Goal: Check status: Check status

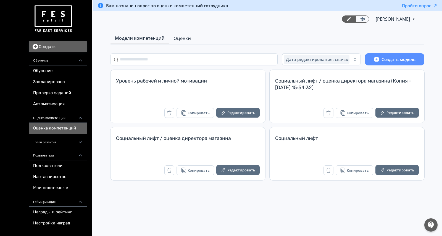
click at [184, 42] on link "Оценки" at bounding box center [182, 38] width 26 height 11
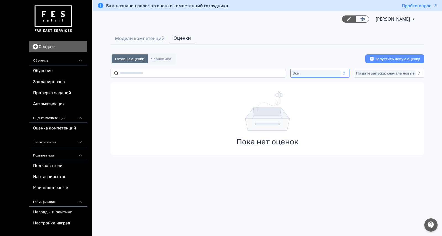
click at [345, 75] on button "Все" at bounding box center [320, 73] width 59 height 9
click at [300, 96] on span "Активные" at bounding box center [308, 96] width 20 height 6
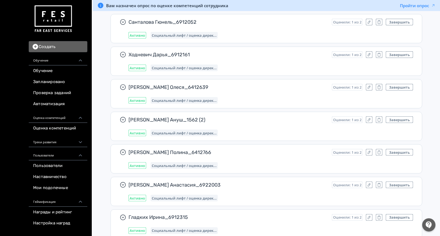
scroll to position [3159, 0]
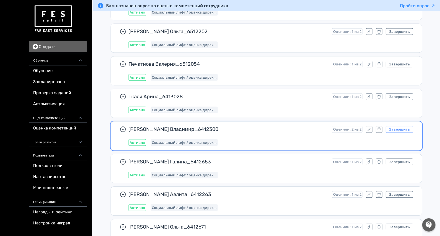
click at [400, 126] on button "Завершить" at bounding box center [399, 129] width 27 height 7
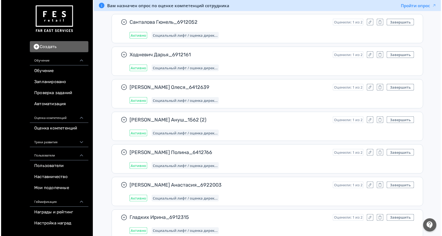
scroll to position [0, 0]
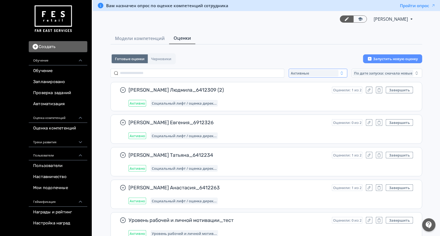
click at [314, 70] on div "Активные" at bounding box center [314, 73] width 49 height 7
click at [305, 83] on button "Все" at bounding box center [344, 86] width 97 height 10
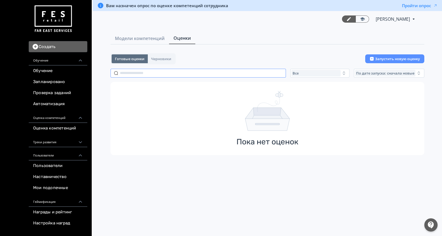
click at [173, 69] on input "text" at bounding box center [199, 73] width 176 height 9
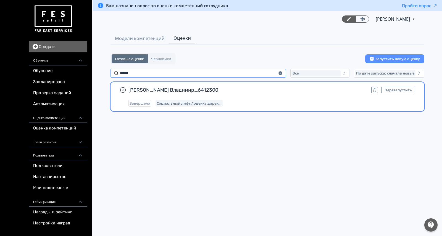
type input "******"
click at [268, 87] on span "[PERSON_NAME] Владимир_6412300" at bounding box center [248, 90] width 239 height 7
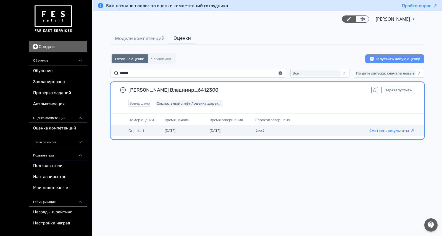
click at [385, 129] on button "Смотреть результаты" at bounding box center [392, 131] width 45 height 4
